Goal: Check status: Check status

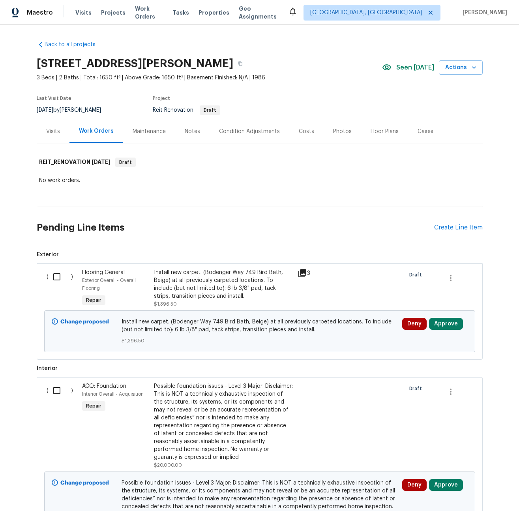
click at [55, 136] on div "Visits" at bounding box center [53, 131] width 33 height 23
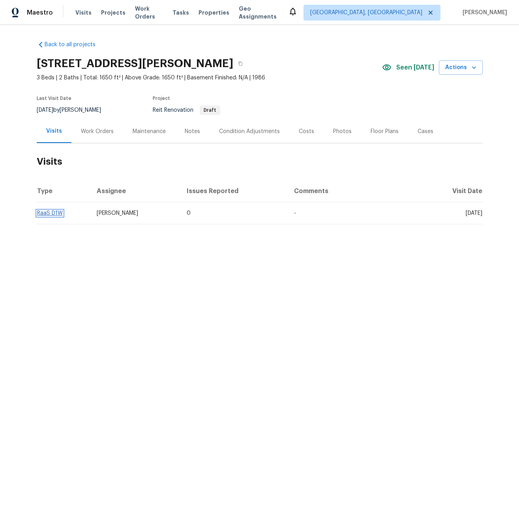
click at [45, 213] on link "RaaS D1W" at bounding box center [50, 214] width 26 height 6
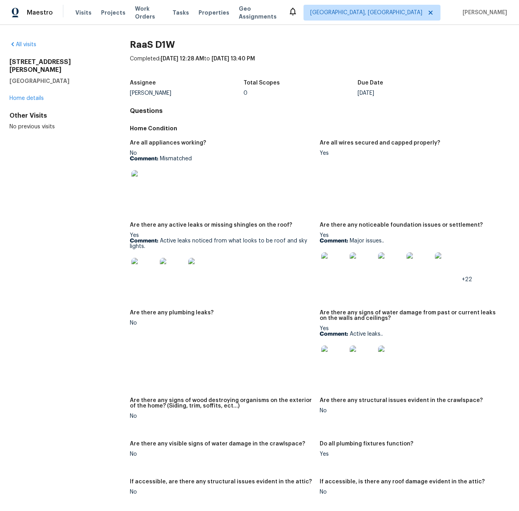
click at [332, 266] on img at bounding box center [334, 264] width 25 height 25
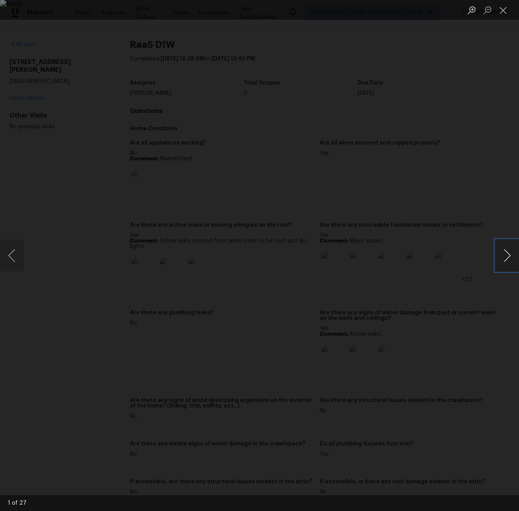
click at [506, 257] on button "Next image" at bounding box center [508, 256] width 24 height 32
click at [13, 253] on button "Previous image" at bounding box center [12, 256] width 24 height 32
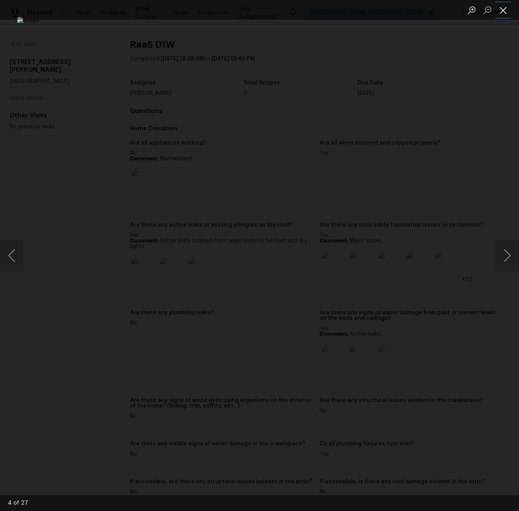
click at [502, 10] on button "Close lightbox" at bounding box center [504, 10] width 16 height 14
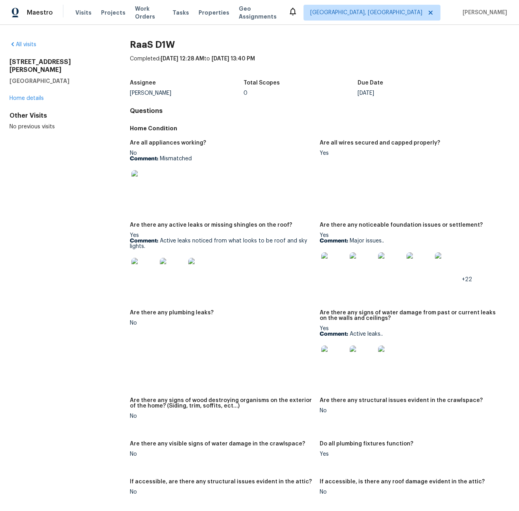
click at [143, 39] on div "All visits [STREET_ADDRESS][PERSON_NAME] Home details Other Visits No previous …" at bounding box center [259, 268] width 519 height 486
click at [110, 9] on span "Projects" at bounding box center [113, 13] width 24 height 8
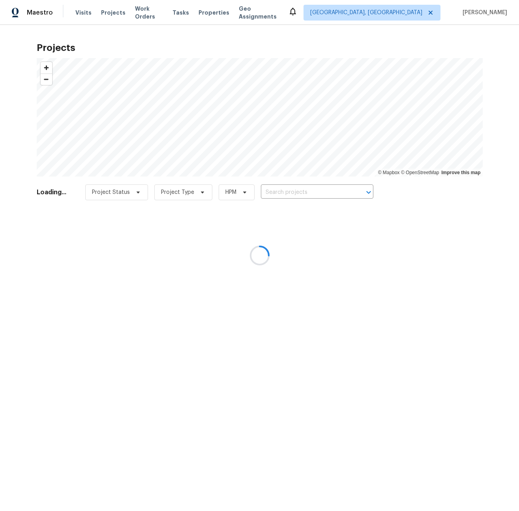
click at [132, 14] on div at bounding box center [259, 255] width 519 height 511
